Goal: Check status

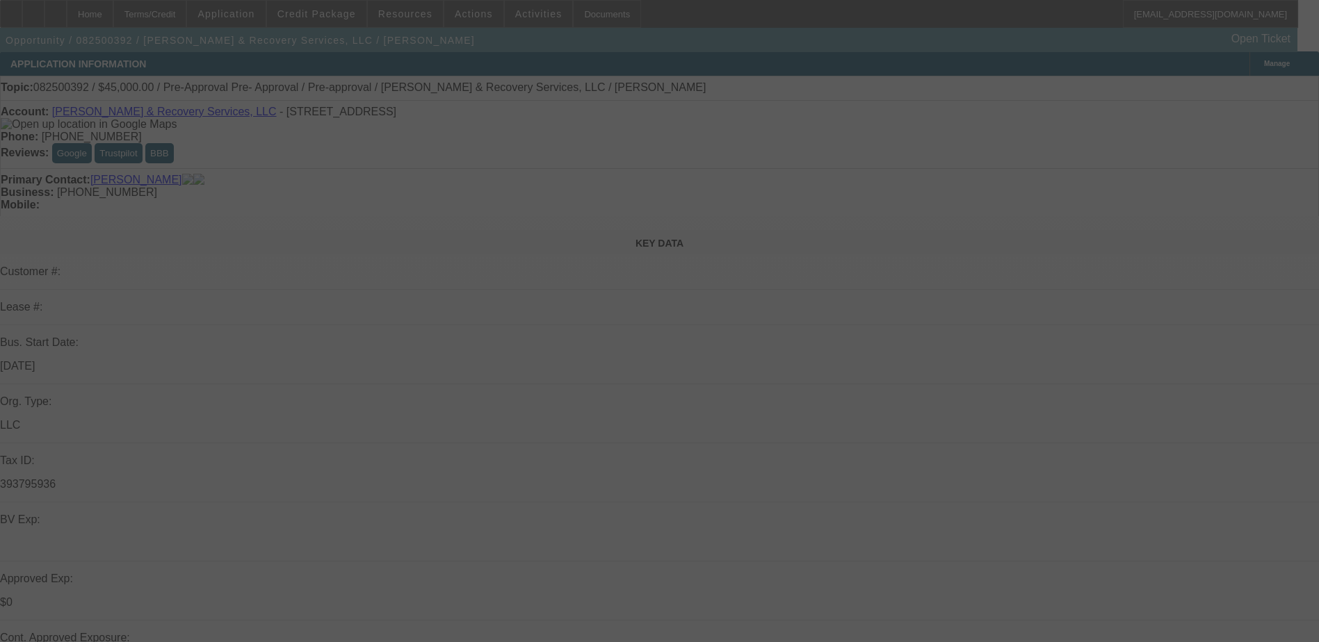
scroll to position [150, 0]
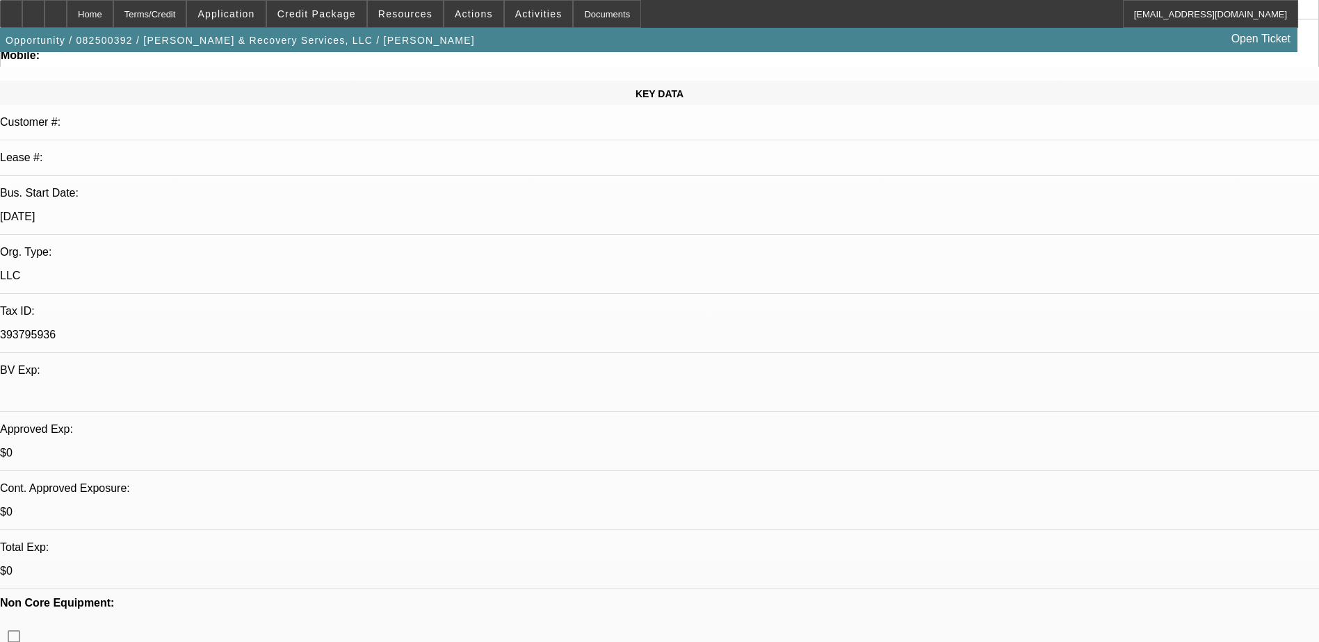
select select "0"
select select "0.1"
select select "0"
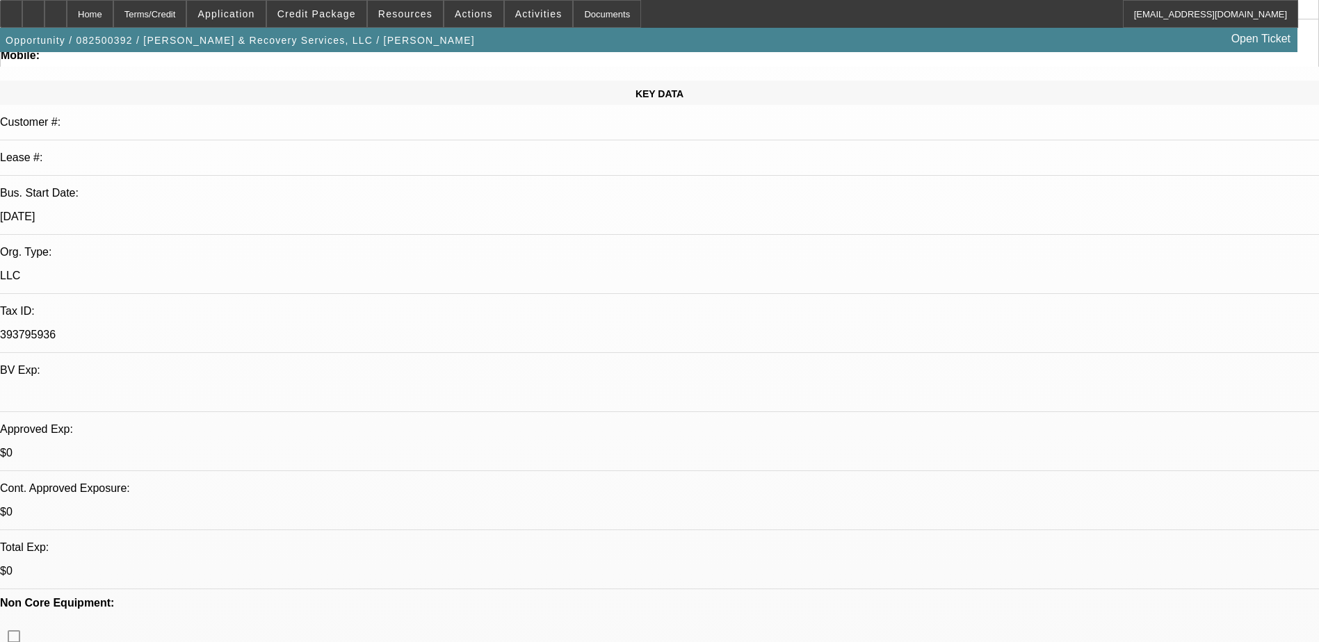
select select "0.1"
select select "2"
select select "0.1"
select select "0"
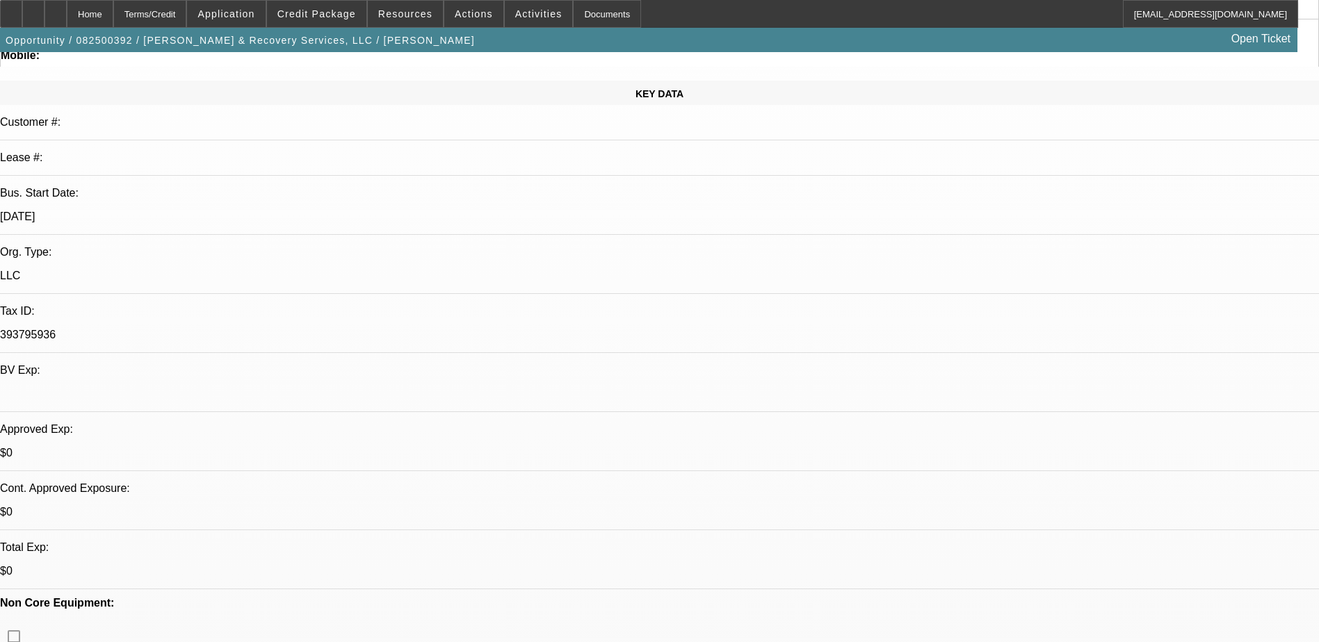
select select "0"
select select "0.1"
select select "1"
select select "4"
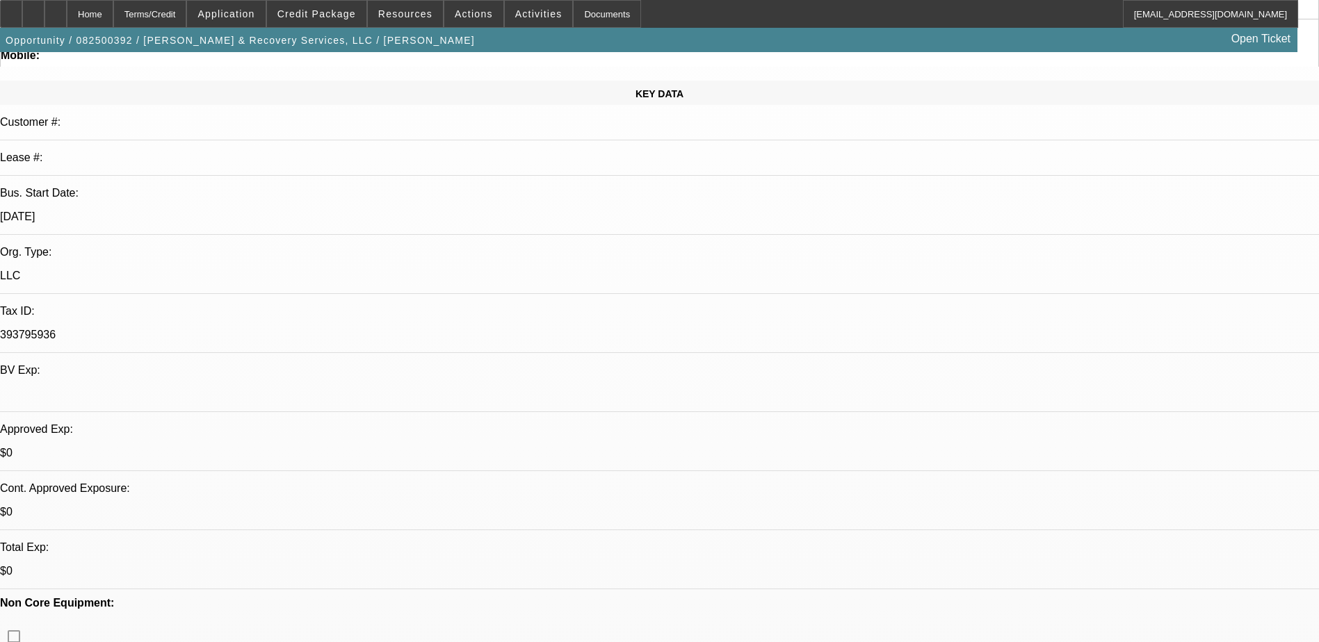
select select "1"
select select "4"
select select "1"
select select "2"
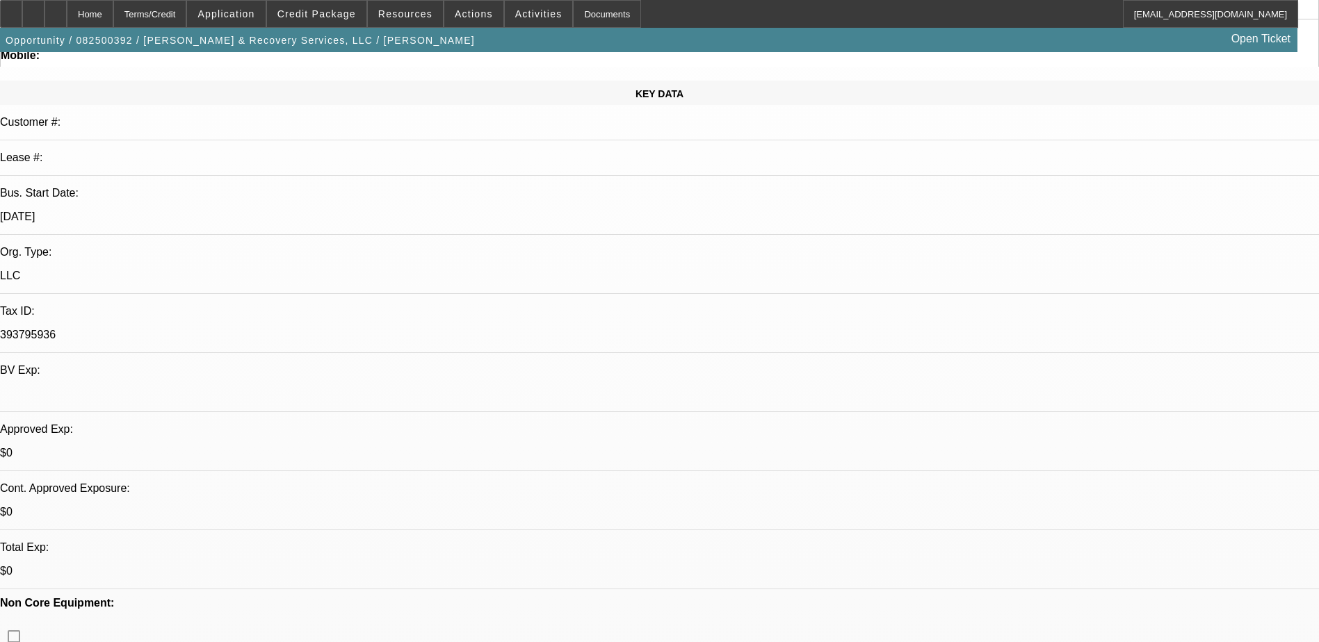
select select "4"
select select "1"
select select "4"
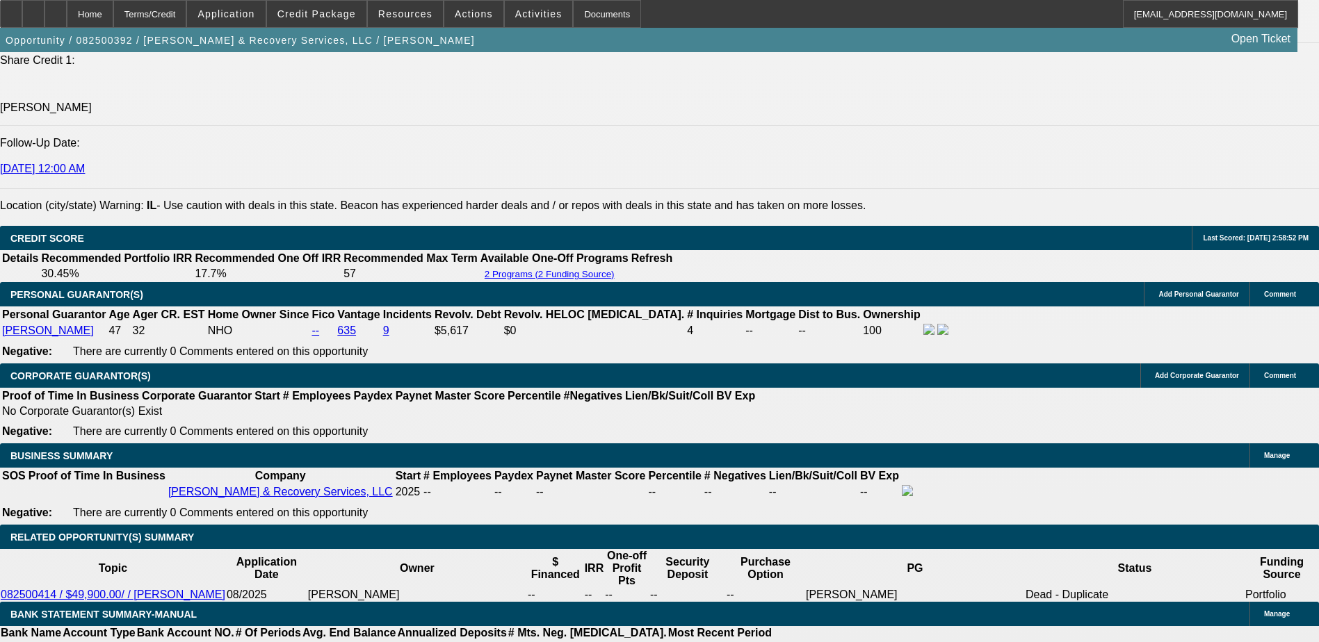
scroll to position [1877, 0]
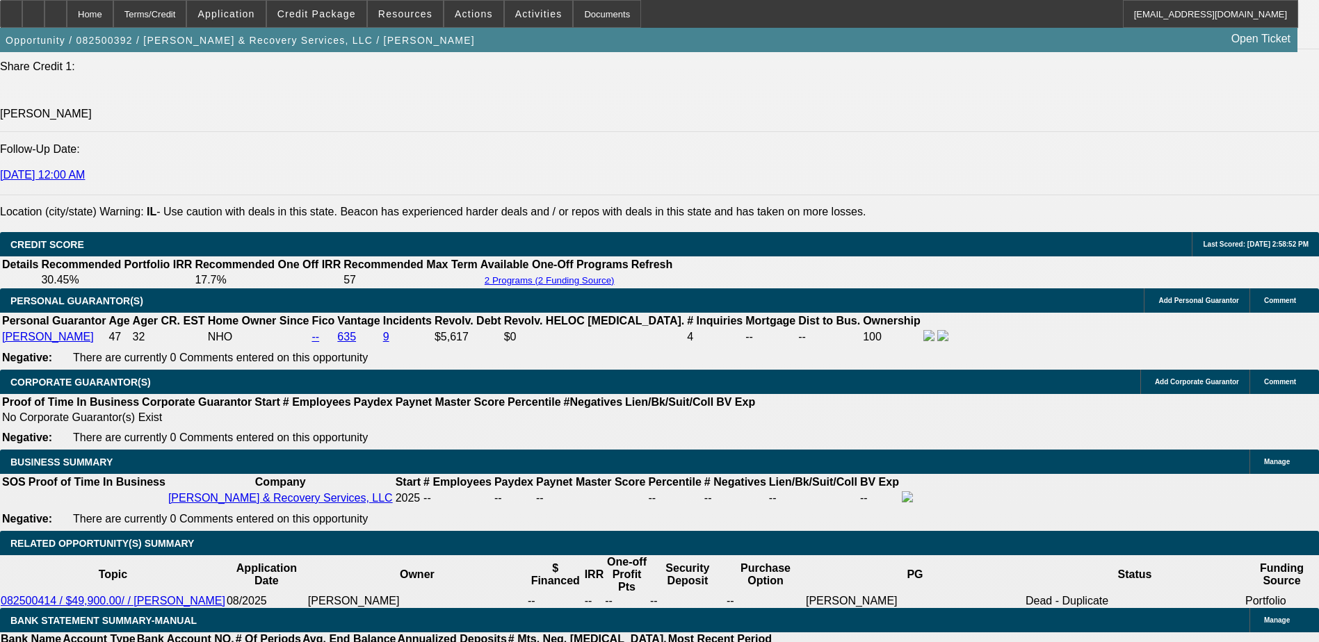
scroll to position [1964, 0]
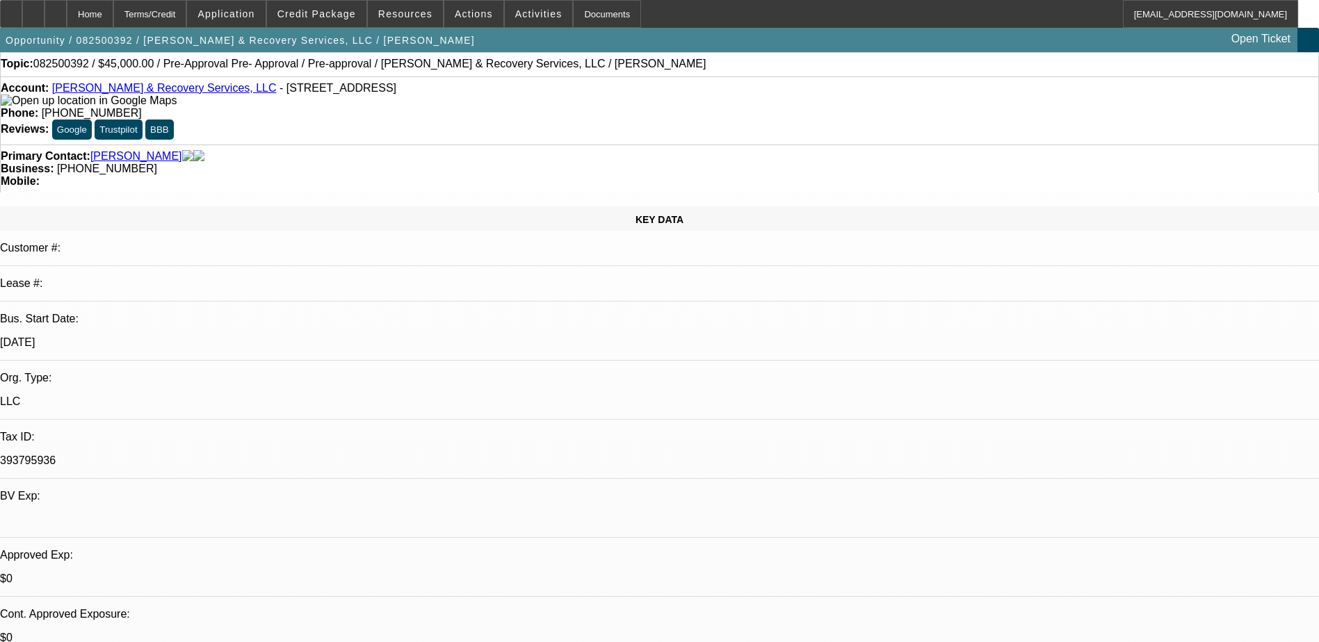
scroll to position [0, 0]
